Goal: Transaction & Acquisition: Purchase product/service

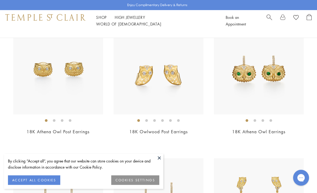
scroll to position [68, 0]
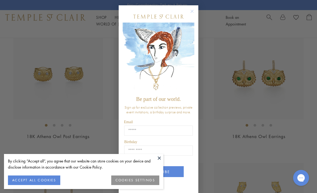
click at [193, 15] on circle "Close dialog" at bounding box center [192, 11] width 6 height 6
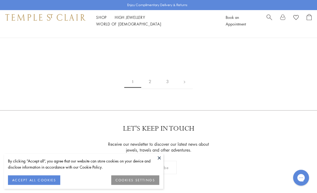
scroll to position [2448, 0]
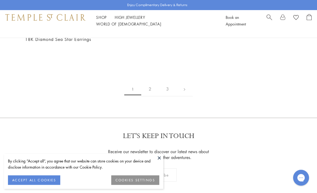
click at [185, 83] on link at bounding box center [184, 89] width 16 height 15
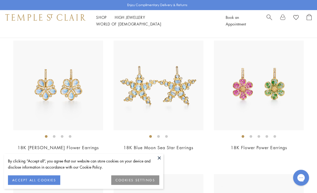
scroll to position [324, 0]
click at [91, 107] on img at bounding box center [58, 86] width 90 height 90
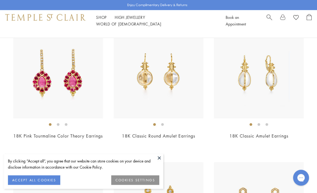
scroll to position [1156, 0]
click at [268, 85] on img at bounding box center [259, 74] width 90 height 90
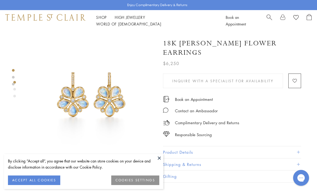
click at [163, 158] on button at bounding box center [159, 158] width 8 height 8
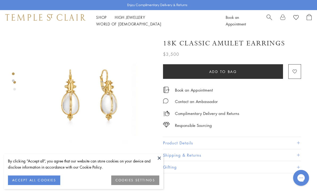
click at [39, 182] on button "ACCEPT ALL COOKIES" at bounding box center [34, 181] width 52 height 10
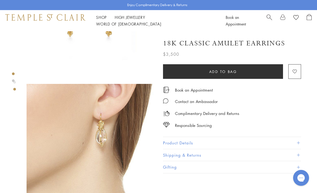
scroll to position [84, 0]
